Goal: Task Accomplishment & Management: Manage account settings

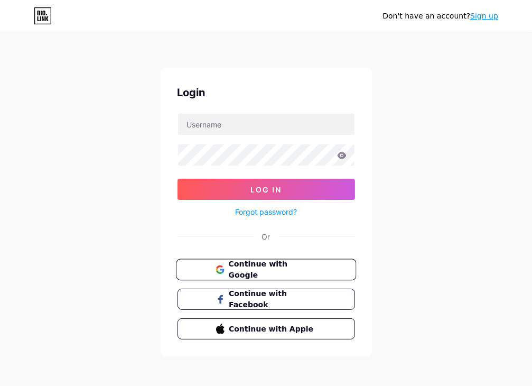
click at [277, 269] on span "Continue with Google" at bounding box center [272, 269] width 88 height 23
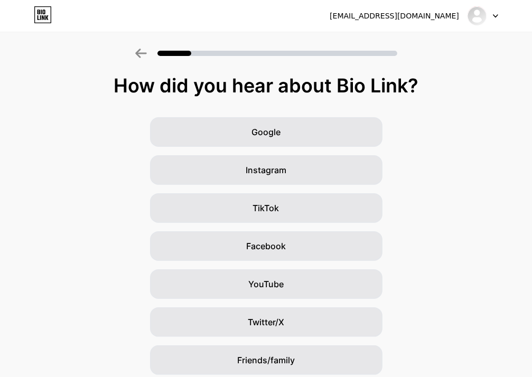
click at [444, 17] on div "[EMAIL_ADDRESS][DOMAIN_NAME]" at bounding box center [394, 16] width 129 height 11
click at [494, 15] on icon at bounding box center [495, 16] width 5 height 4
click at [236, 60] on div at bounding box center [266, 50] width 532 height 37
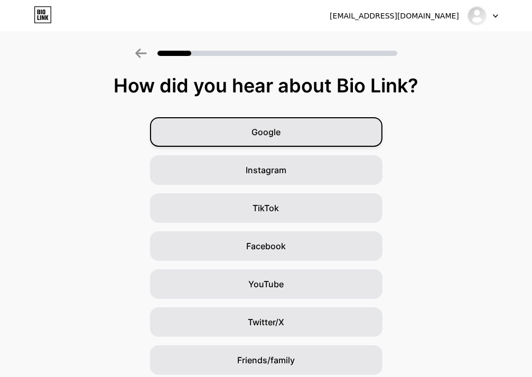
click at [279, 134] on span "Google" at bounding box center [265, 132] width 29 height 13
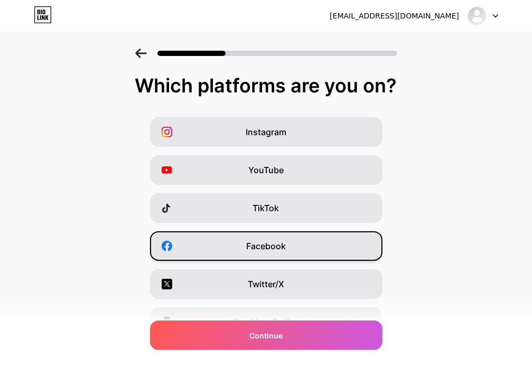
click at [276, 239] on div "Facebook" at bounding box center [266, 246] width 232 height 30
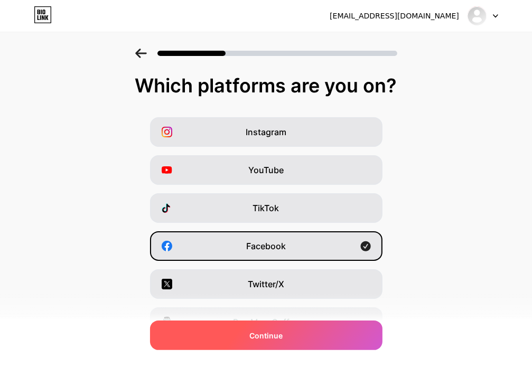
click at [279, 335] on span "Continue" at bounding box center [265, 335] width 33 height 11
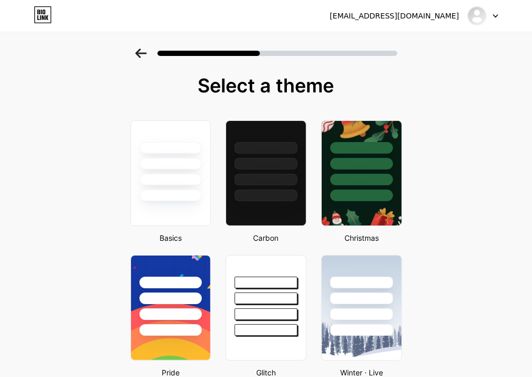
click at [487, 19] on div at bounding box center [482, 15] width 31 height 19
click at [421, 50] on li "Logout" at bounding box center [432, 43] width 131 height 29
click at [389, 44] on li "Logout" at bounding box center [432, 43] width 131 height 29
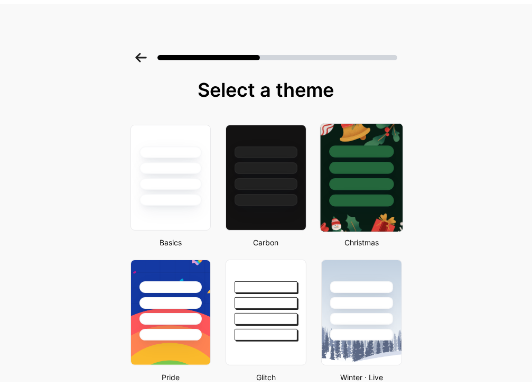
scroll to position [3, 0]
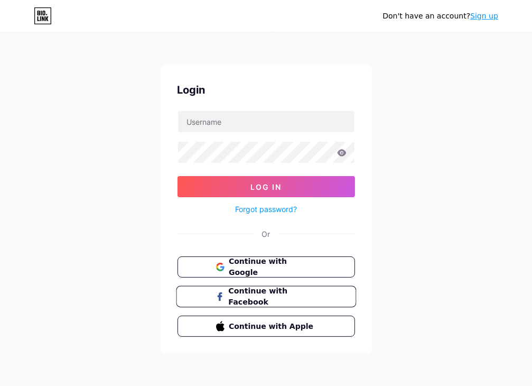
click at [279, 292] on span "Continue with Facebook" at bounding box center [272, 296] width 88 height 23
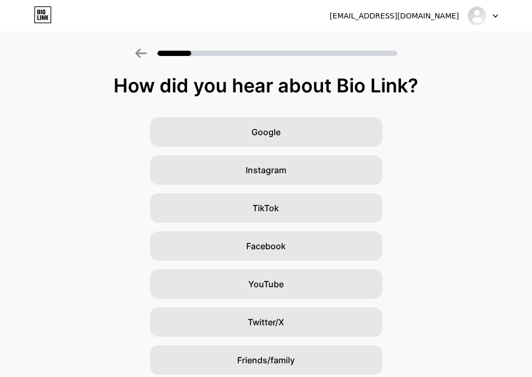
click at [496, 17] on div at bounding box center [482, 15] width 31 height 19
click at [442, 45] on li "Logout" at bounding box center [432, 43] width 131 height 29
